Goal: Answer question/provide support

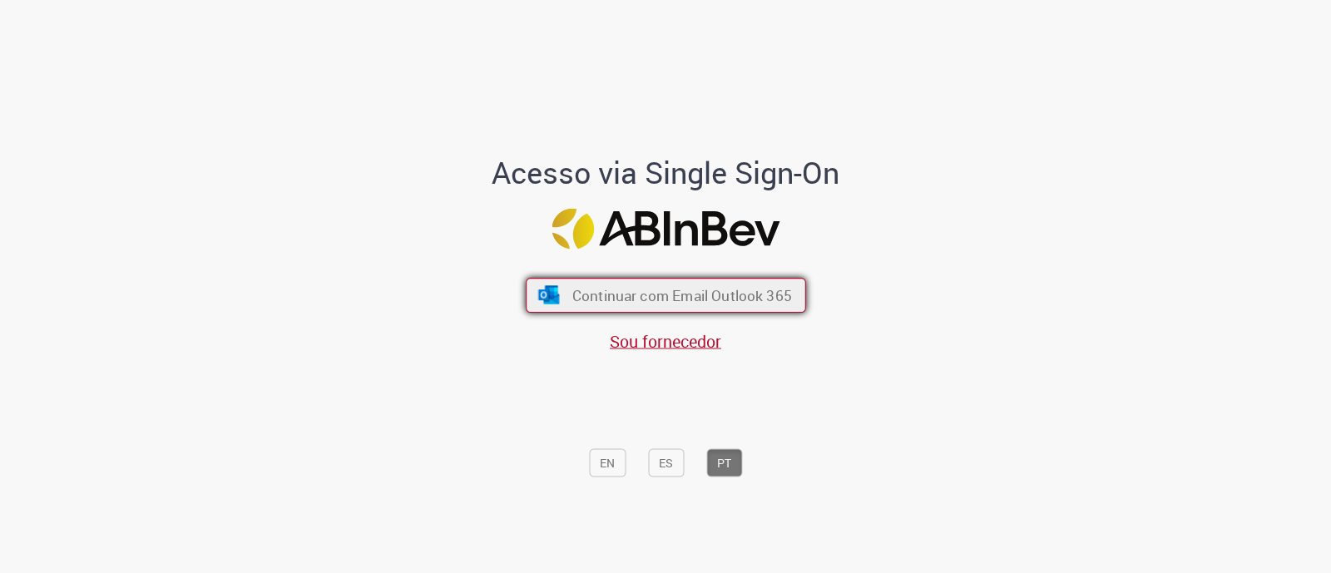
click at [719, 295] on span "Continuar com Email Outlook 365" at bounding box center [681, 295] width 220 height 19
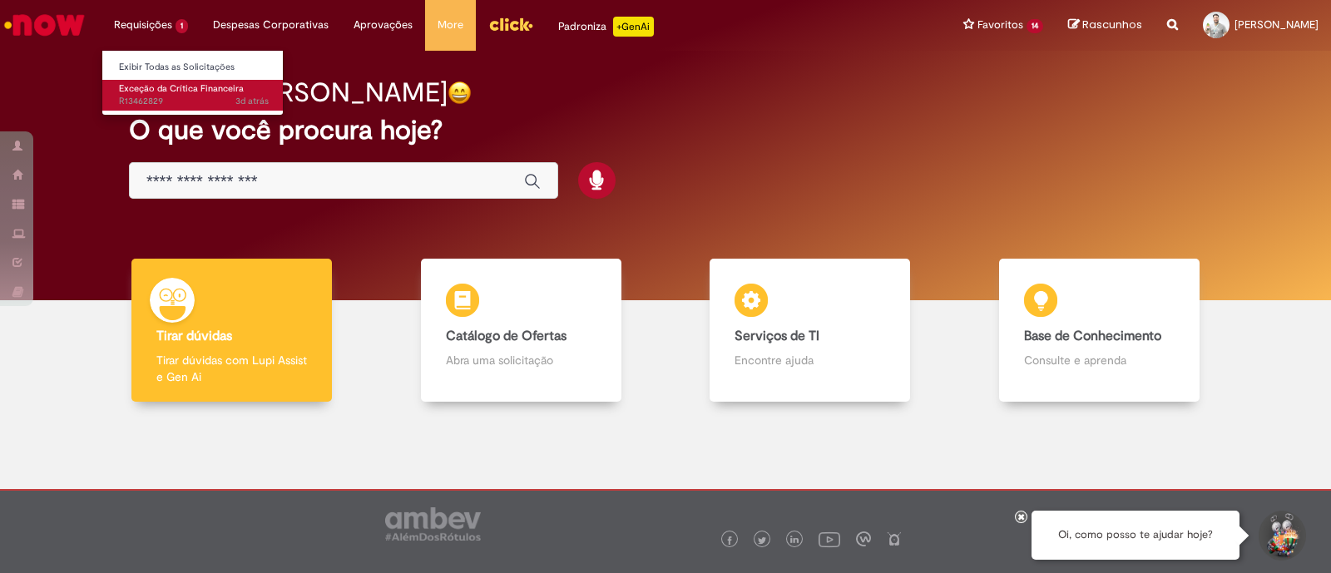
click at [172, 92] on span "Exceção da Crítica Financeira" at bounding box center [181, 88] width 125 height 12
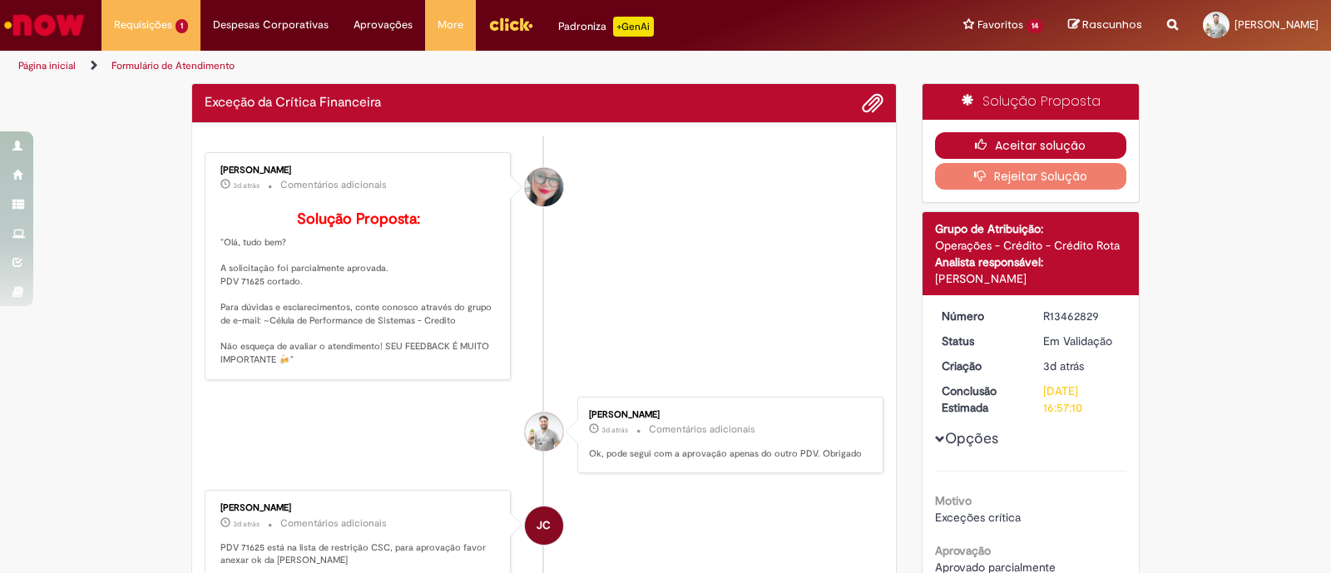
click at [1028, 141] on button "Aceitar solução" at bounding box center [1031, 145] width 192 height 27
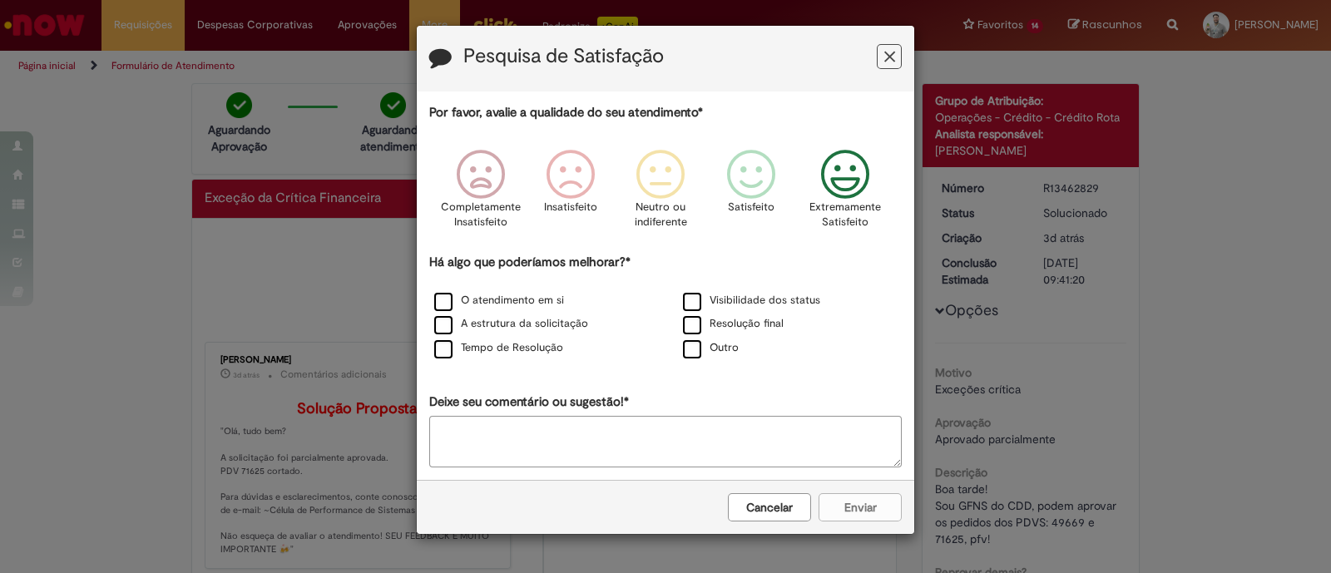
click at [824, 158] on icon "Feedback" at bounding box center [845, 175] width 62 height 50
click at [858, 511] on div "Cancelar Enviar" at bounding box center [665, 507] width 497 height 54
click at [855, 497] on div "Cancelar Enviar" at bounding box center [665, 507] width 497 height 54
click at [690, 319] on label "Resolução final" at bounding box center [733, 324] width 101 height 16
click at [873, 517] on button "Enviar" at bounding box center [859, 507] width 83 height 28
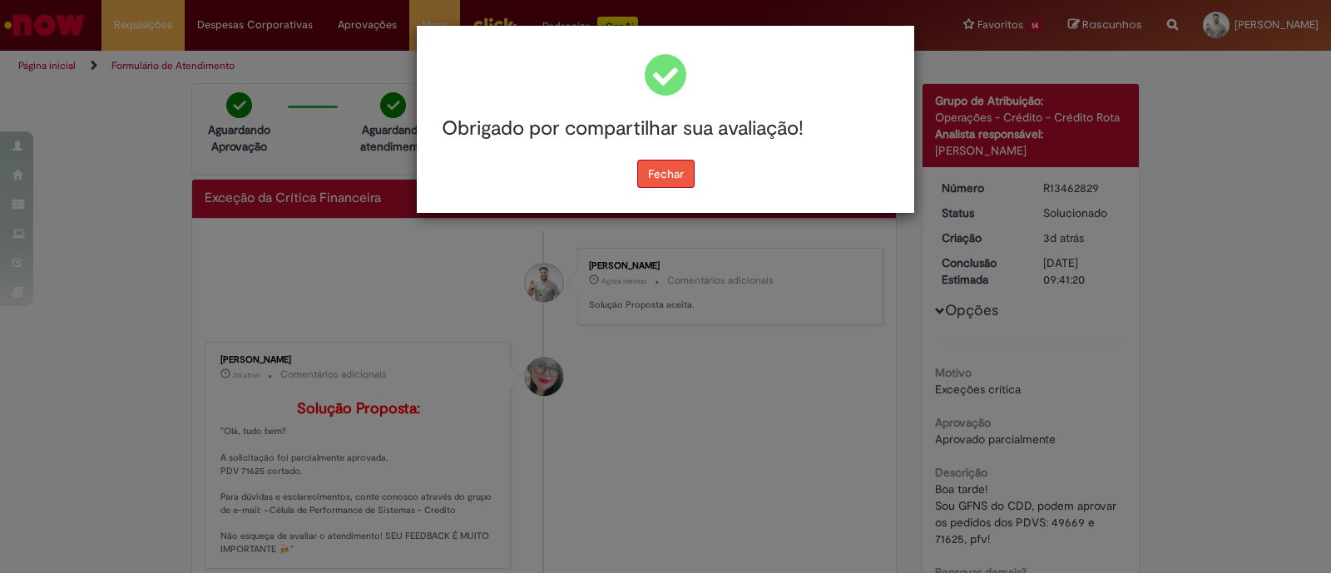
click at [672, 164] on button "Fechar" at bounding box center [665, 174] width 57 height 28
